Goal: Information Seeking & Learning: Learn about a topic

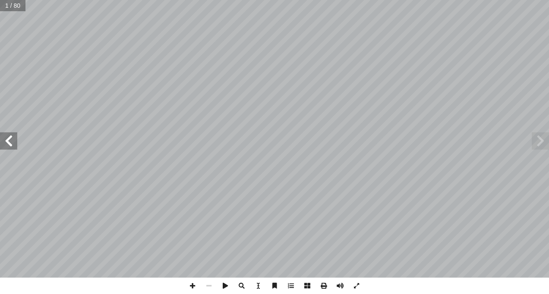
click at [6, 140] on span at bounding box center [8, 141] width 17 height 17
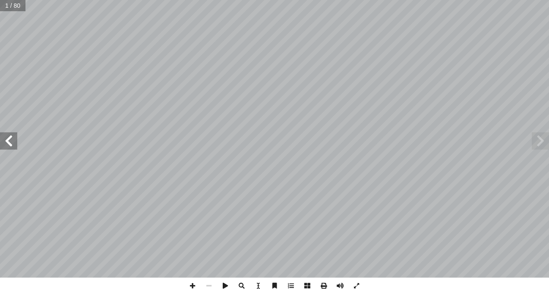
click at [6, 140] on span at bounding box center [8, 141] width 17 height 17
click at [7, 141] on span at bounding box center [8, 141] width 17 height 17
click at [8, 141] on span at bounding box center [8, 141] width 17 height 17
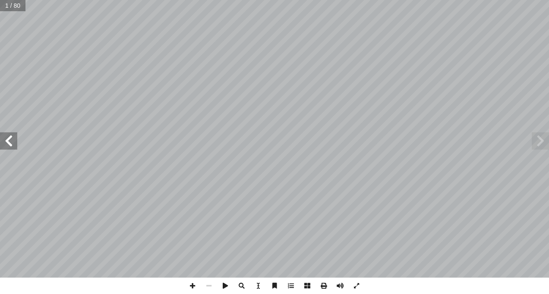
click at [10, 142] on span at bounding box center [8, 141] width 17 height 17
click at [11, 142] on span at bounding box center [8, 141] width 17 height 17
click at [13, 142] on span at bounding box center [8, 141] width 17 height 17
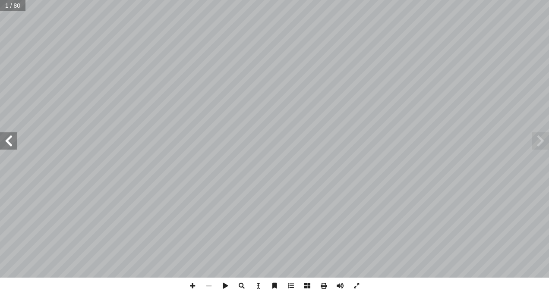
click at [13, 142] on span at bounding box center [8, 141] width 17 height 17
drag, startPoint x: 13, startPoint y: 142, endPoint x: 15, endPoint y: 146, distance: 4.7
click at [15, 146] on span at bounding box center [8, 141] width 17 height 17
click at [5, 139] on span at bounding box center [8, 141] width 17 height 17
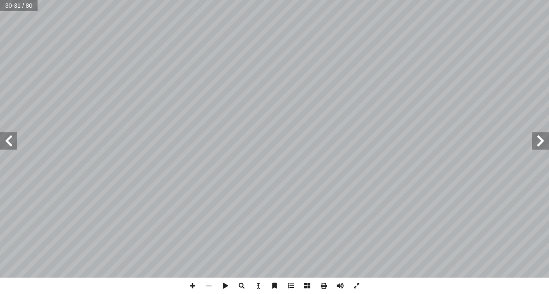
click at [5, 139] on span at bounding box center [8, 141] width 17 height 17
click at [0, 79] on html "الصفحة الرئيسية الصف الأول الصف الثاني الصف الثالث الصف الرابع الصف الخامس الصف…" at bounding box center [274, 39] width 549 height 79
click at [9, 140] on span at bounding box center [8, 141] width 17 height 17
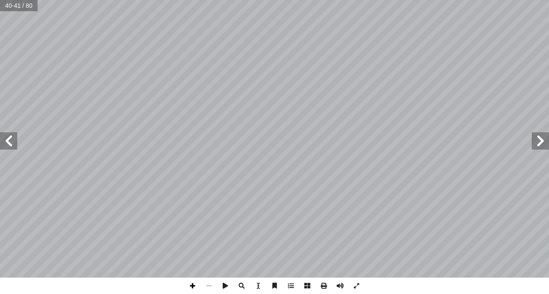
click at [191, 288] on span at bounding box center [192, 286] width 16 height 16
